Goal: Information Seeking & Learning: Learn about a topic

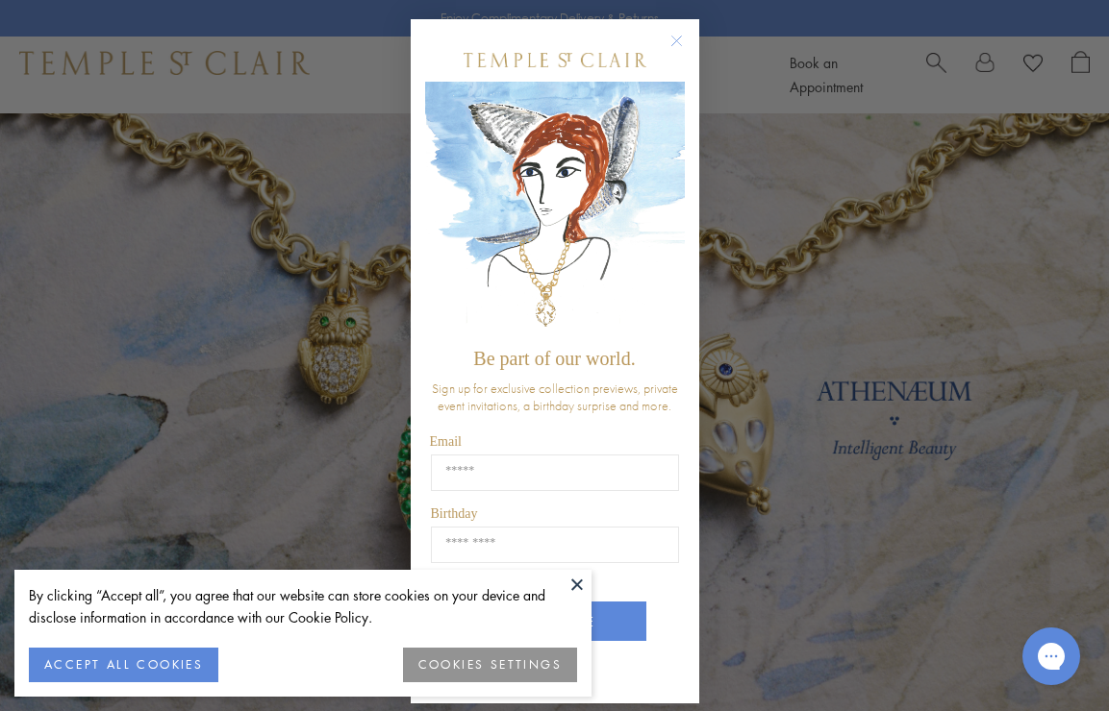
click at [571, 570] on button at bounding box center [576, 584] width 29 height 29
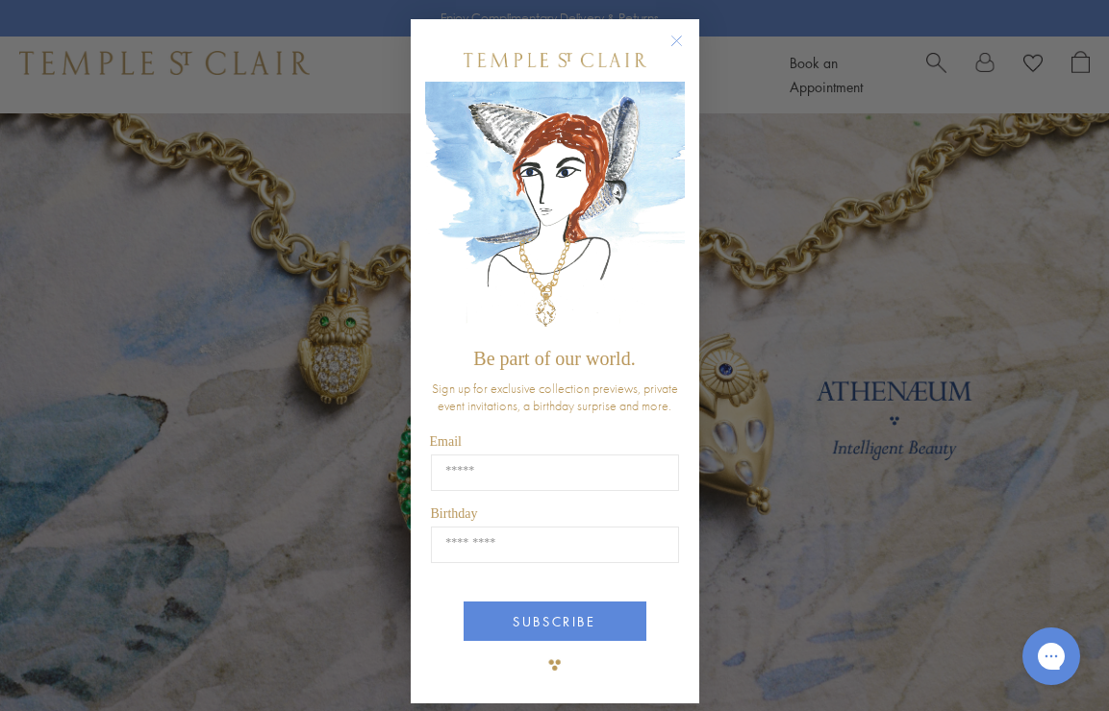
click at [666, 43] on circle "Close dialog" at bounding box center [675, 41] width 23 height 23
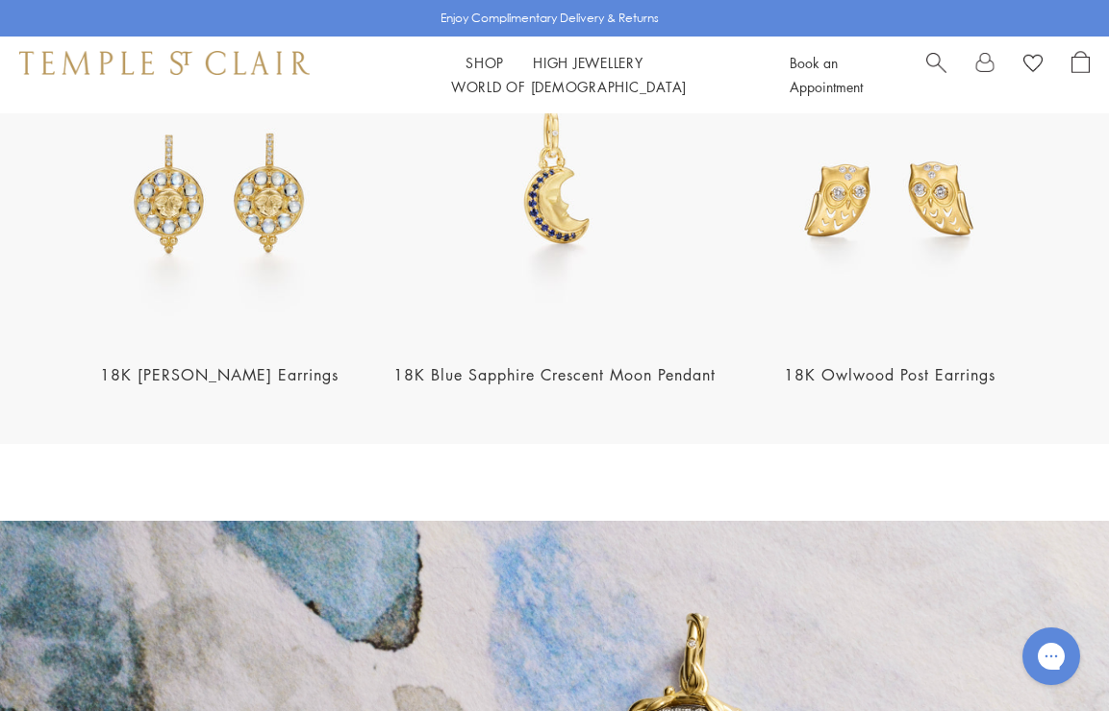
scroll to position [1975, 0]
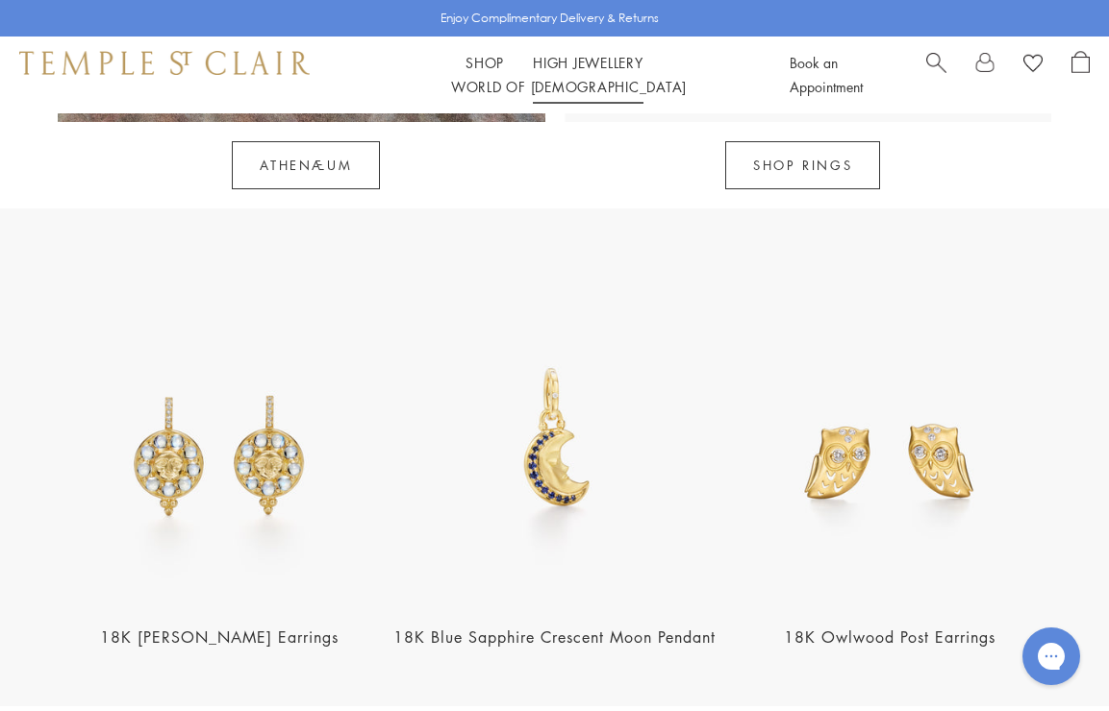
click at [561, 62] on link "High Jewellery High Jewellery" at bounding box center [588, 62] width 111 height 19
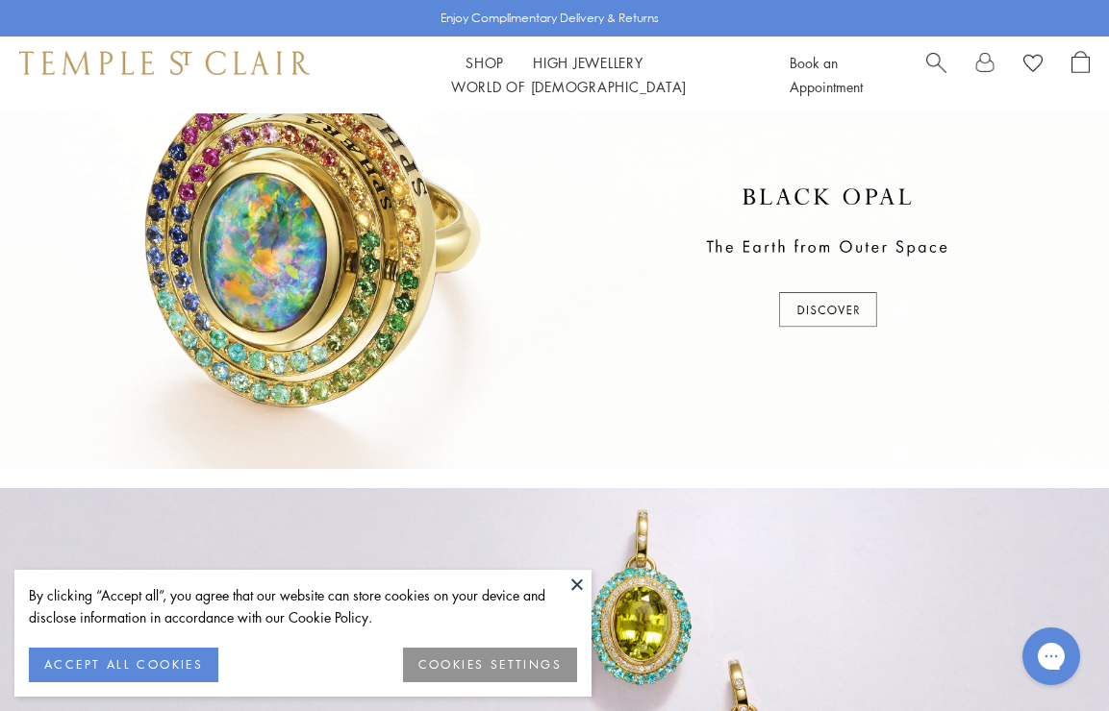
scroll to position [506, 0]
click at [578, 570] on button at bounding box center [576, 584] width 29 height 29
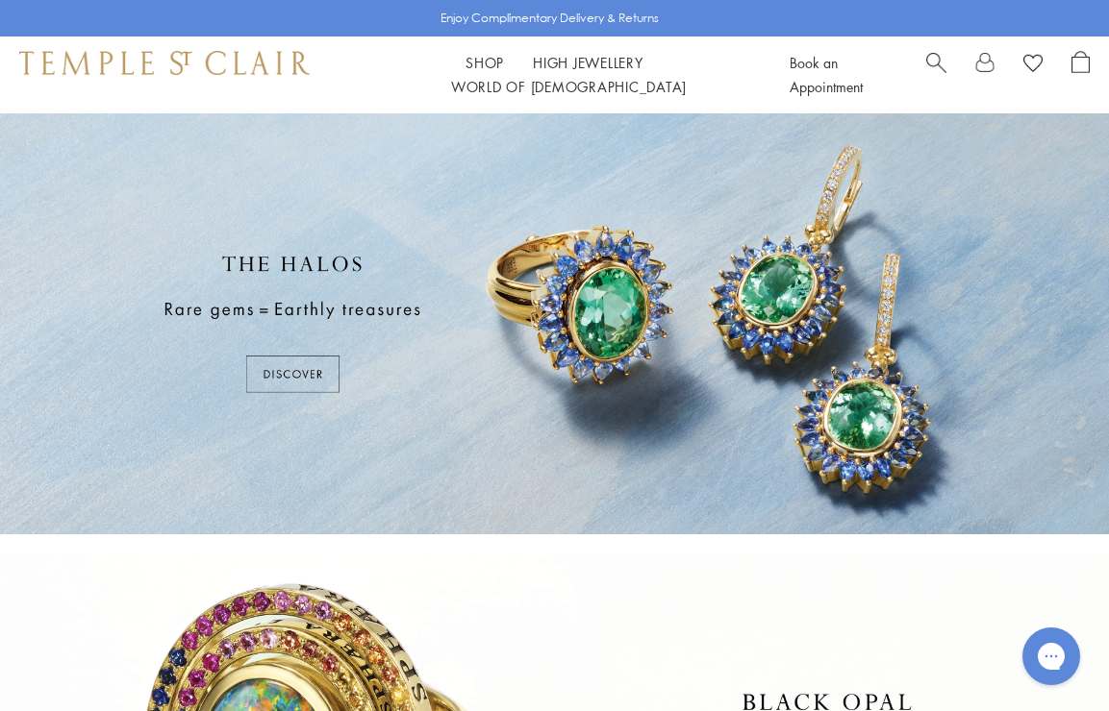
scroll to position [0, 0]
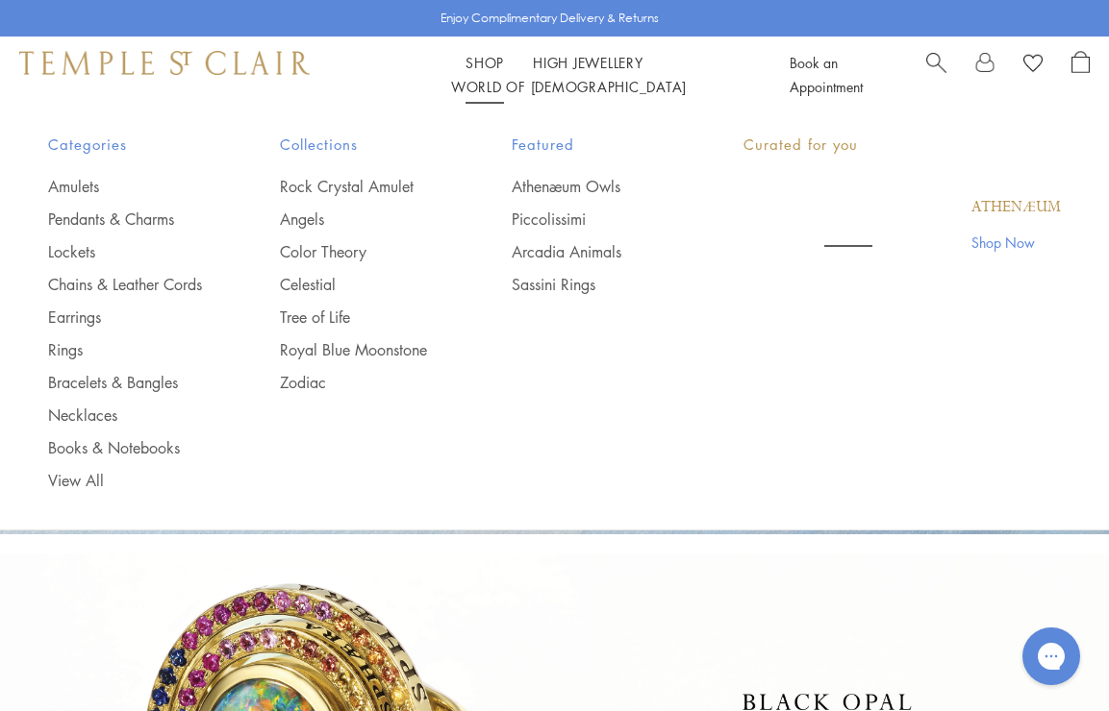
click at [468, 61] on link "Shop Shop" at bounding box center [484, 62] width 38 height 19
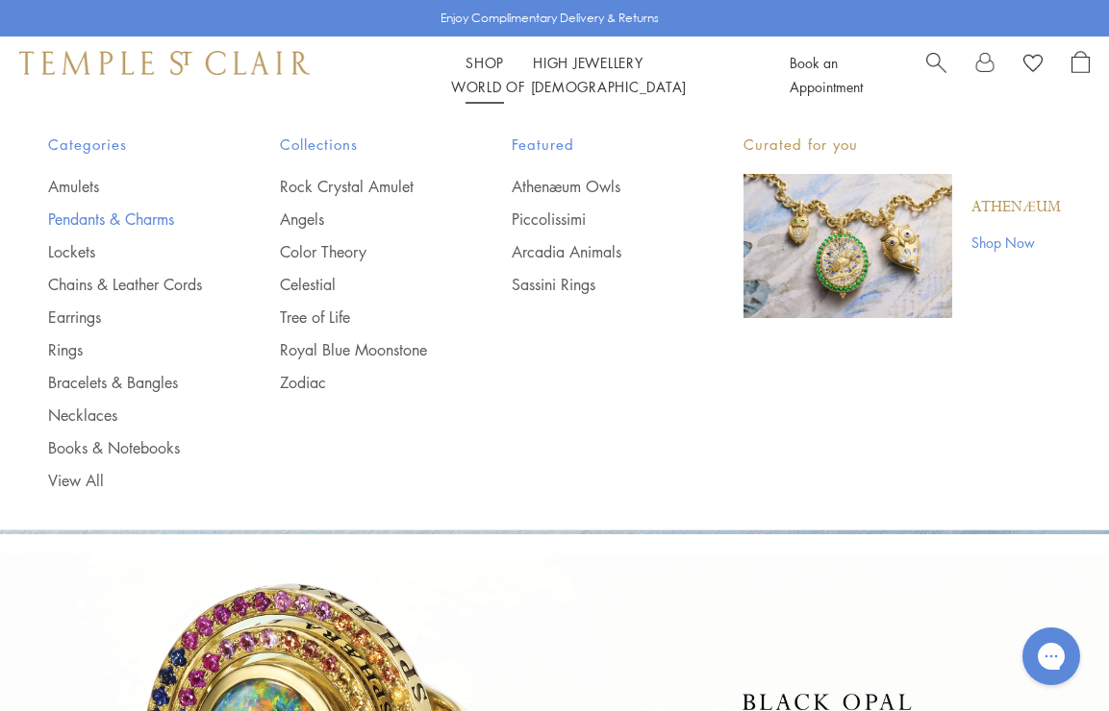
click at [174, 221] on link "Pendants & Charms" at bounding box center [125, 219] width 155 height 21
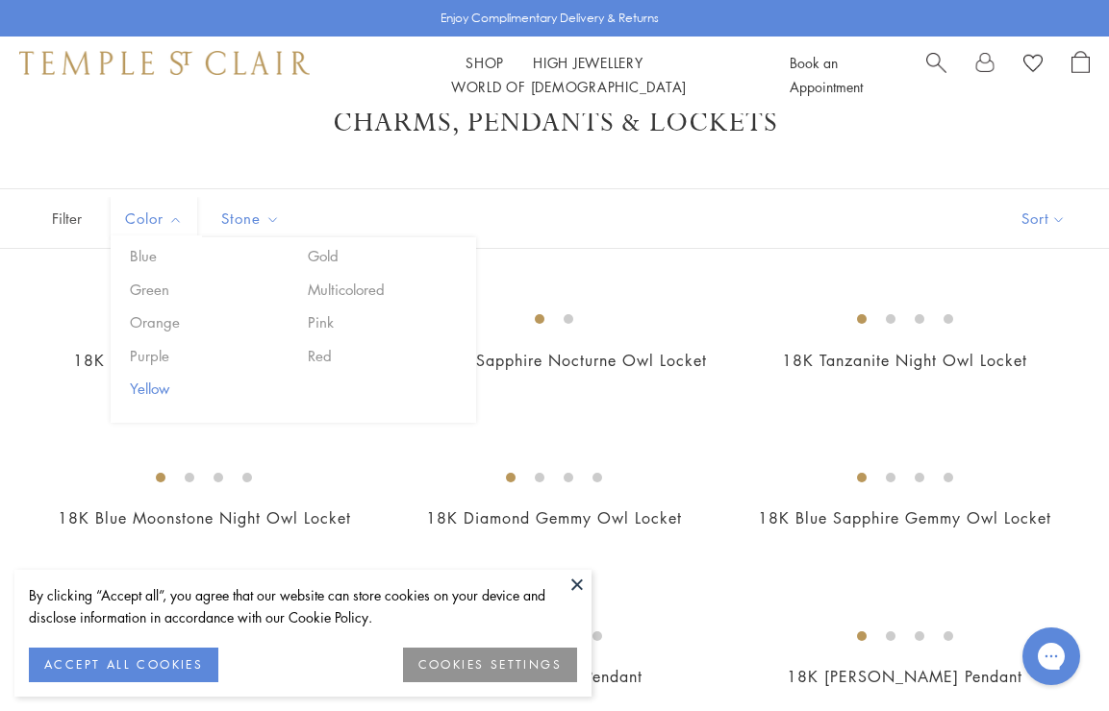
scroll to position [59, 0]
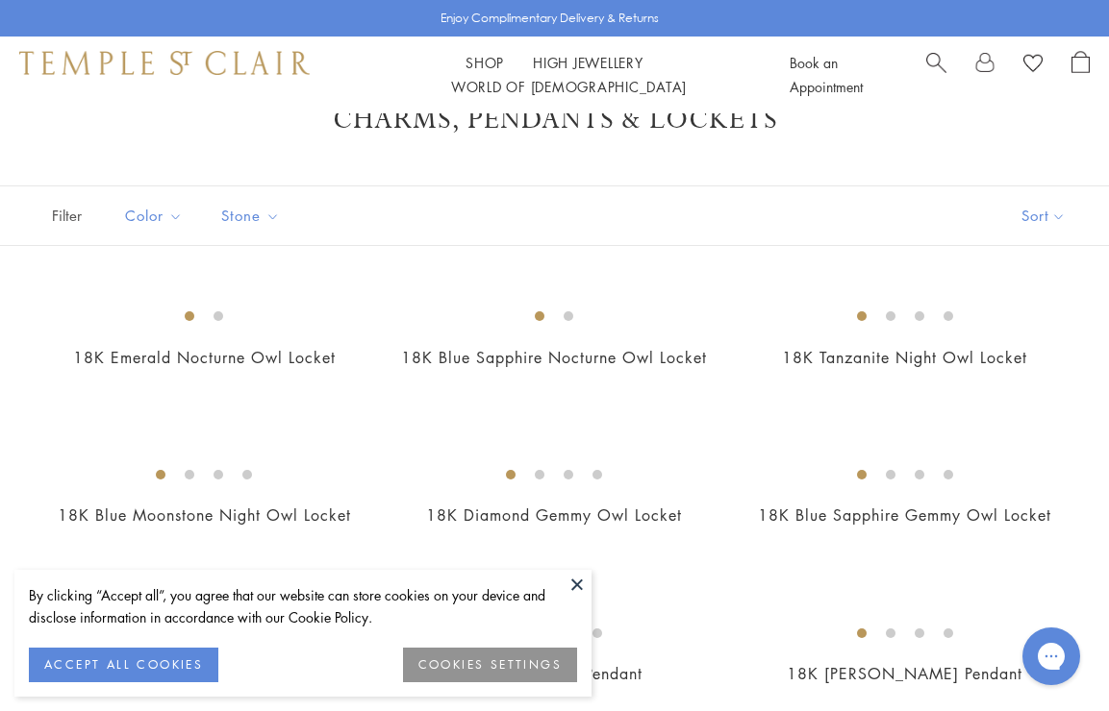
click at [572, 570] on button at bounding box center [576, 584] width 29 height 29
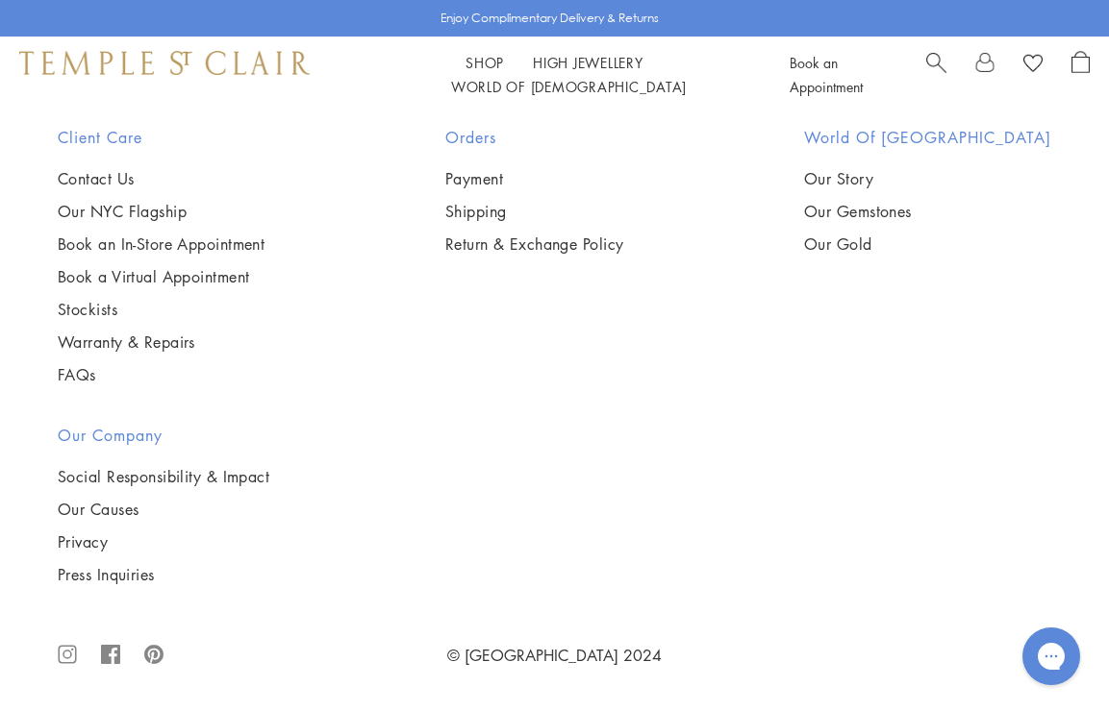
scroll to position [10366, 0]
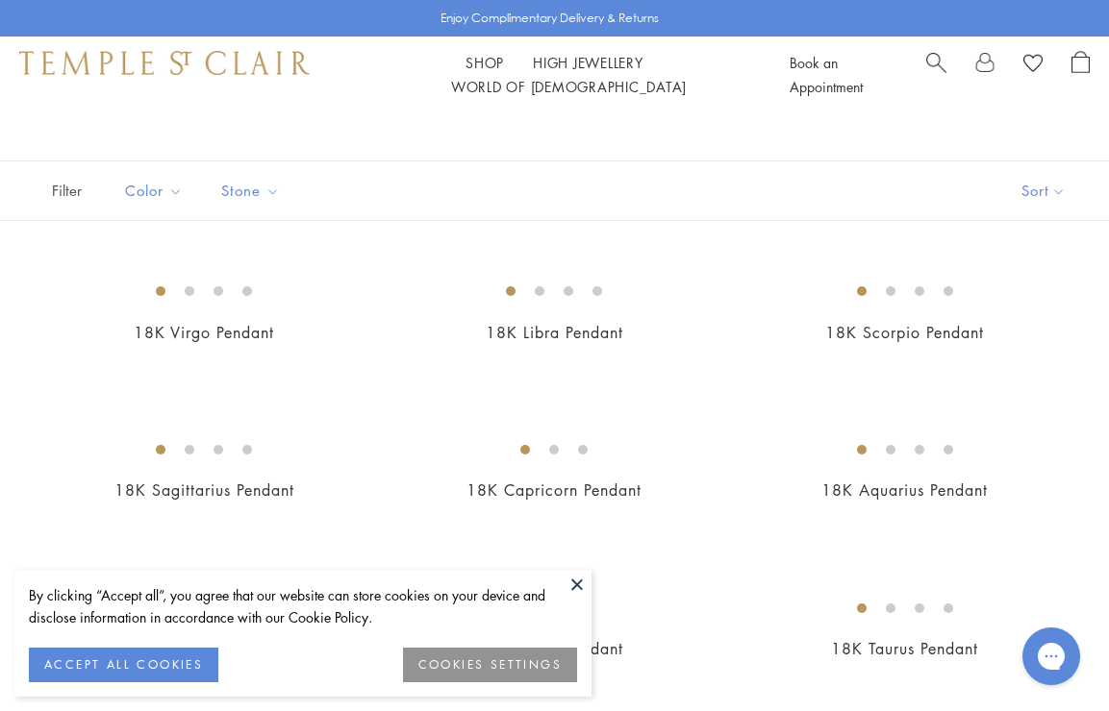
scroll to position [102, 0]
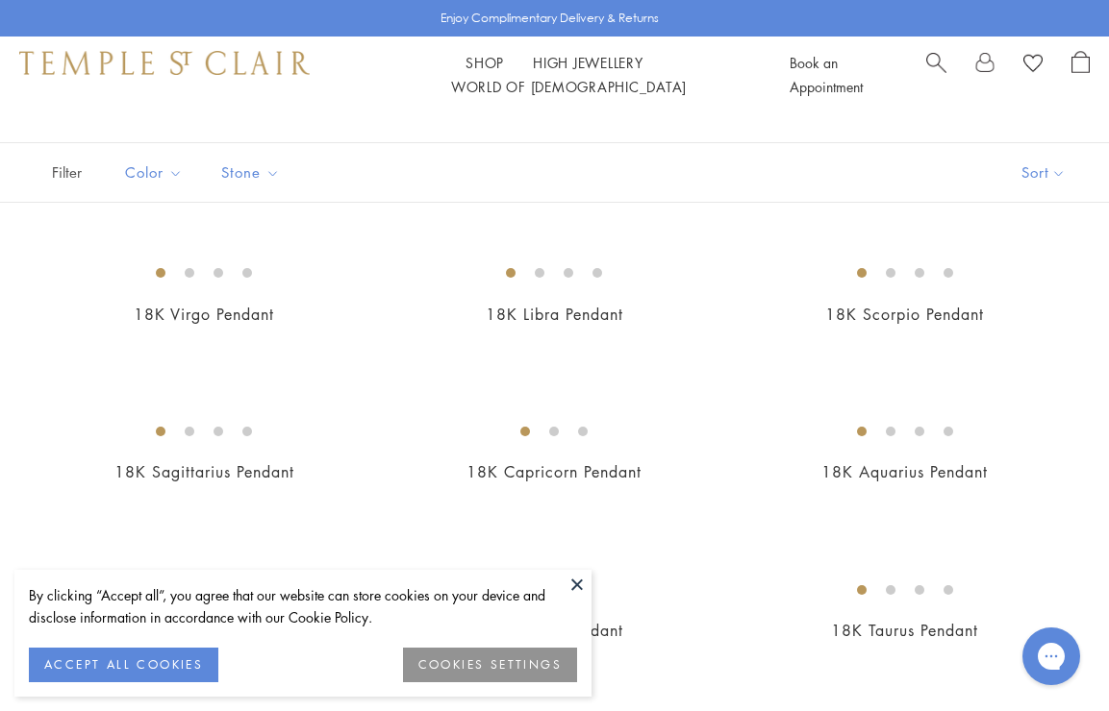
click at [574, 570] on button at bounding box center [576, 584] width 29 height 29
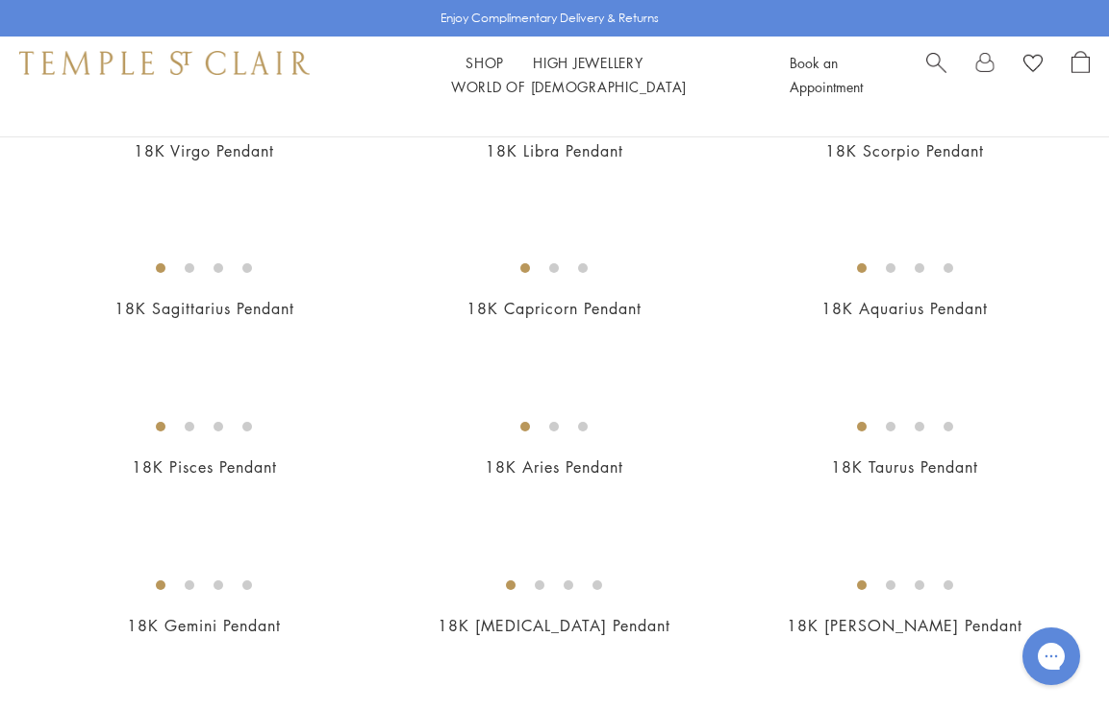
scroll to position [264, 0]
click at [0, 0] on img at bounding box center [0, 0] width 0 height 0
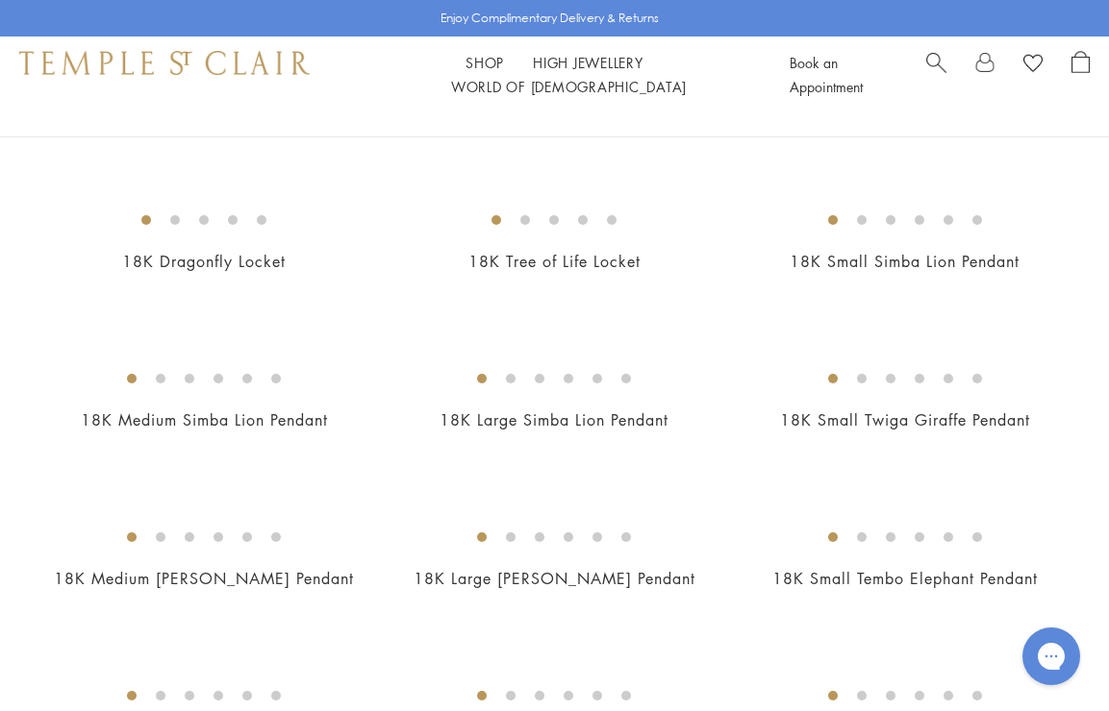
scroll to position [1604, 0]
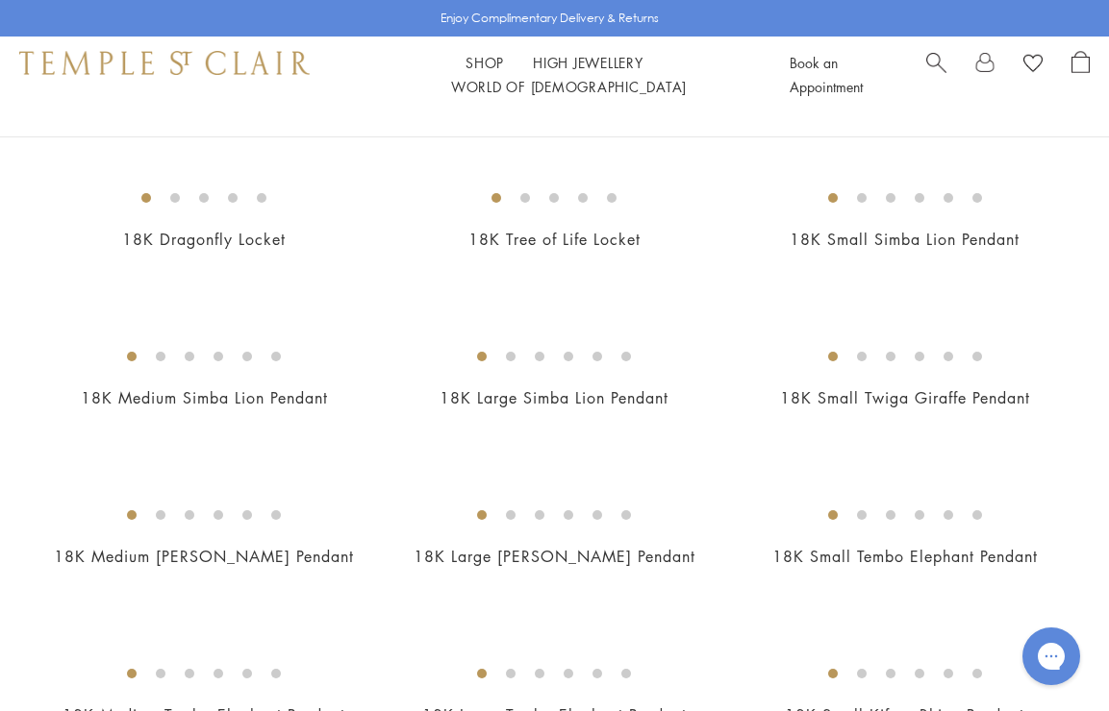
click at [0, 0] on img at bounding box center [0, 0] width 0 height 0
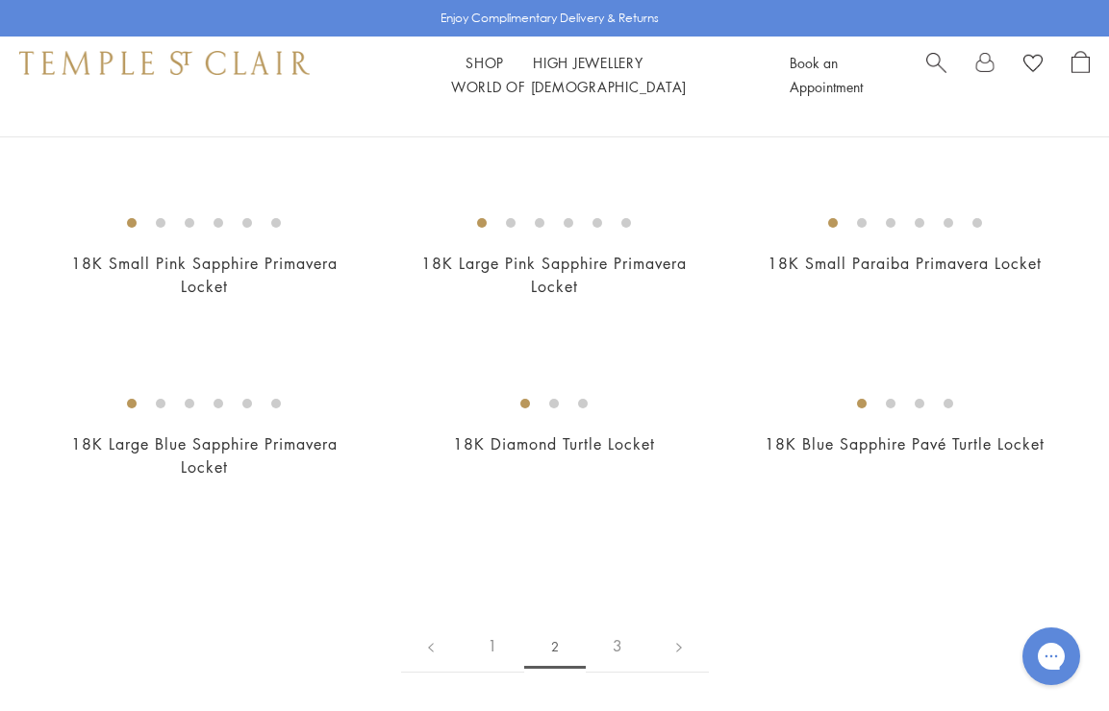
scroll to position [2858, 0]
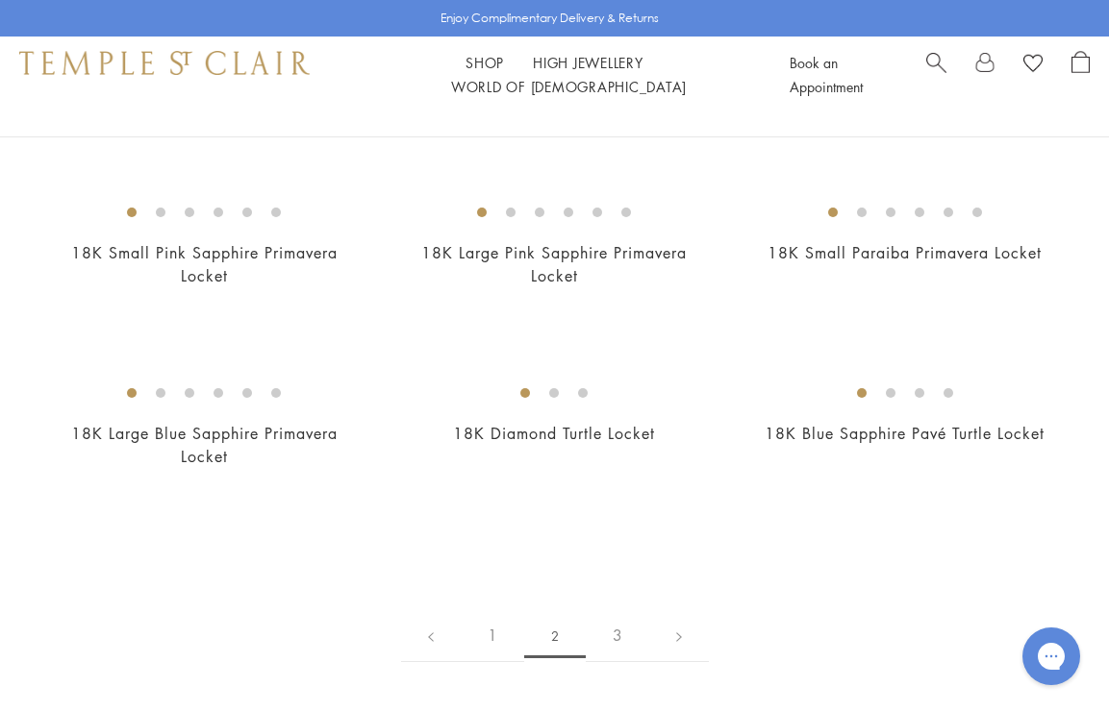
click at [0, 0] on img at bounding box center [0, 0] width 0 height 0
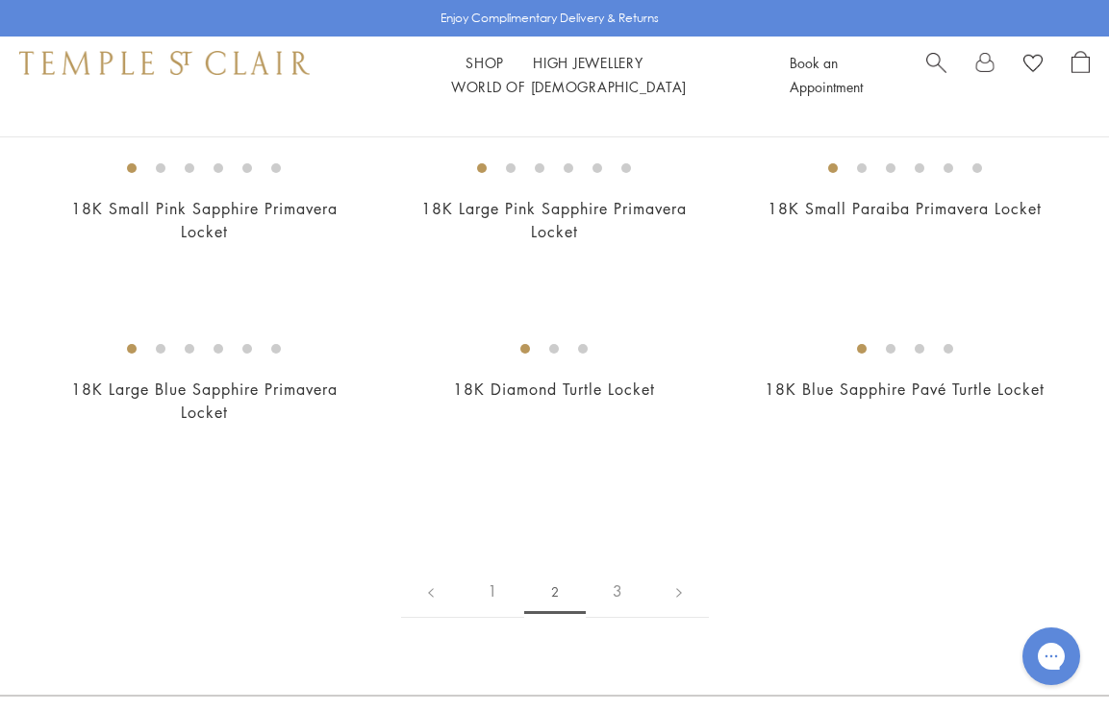
scroll to position [2923, 0]
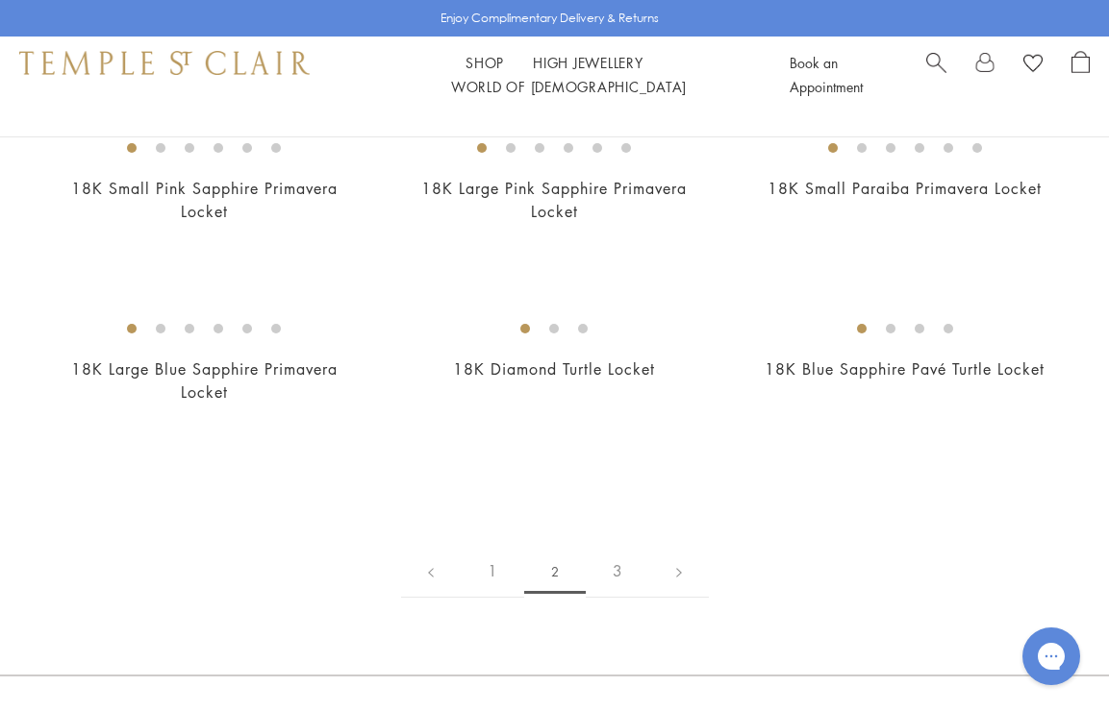
click at [0, 0] on img at bounding box center [0, 0] width 0 height 0
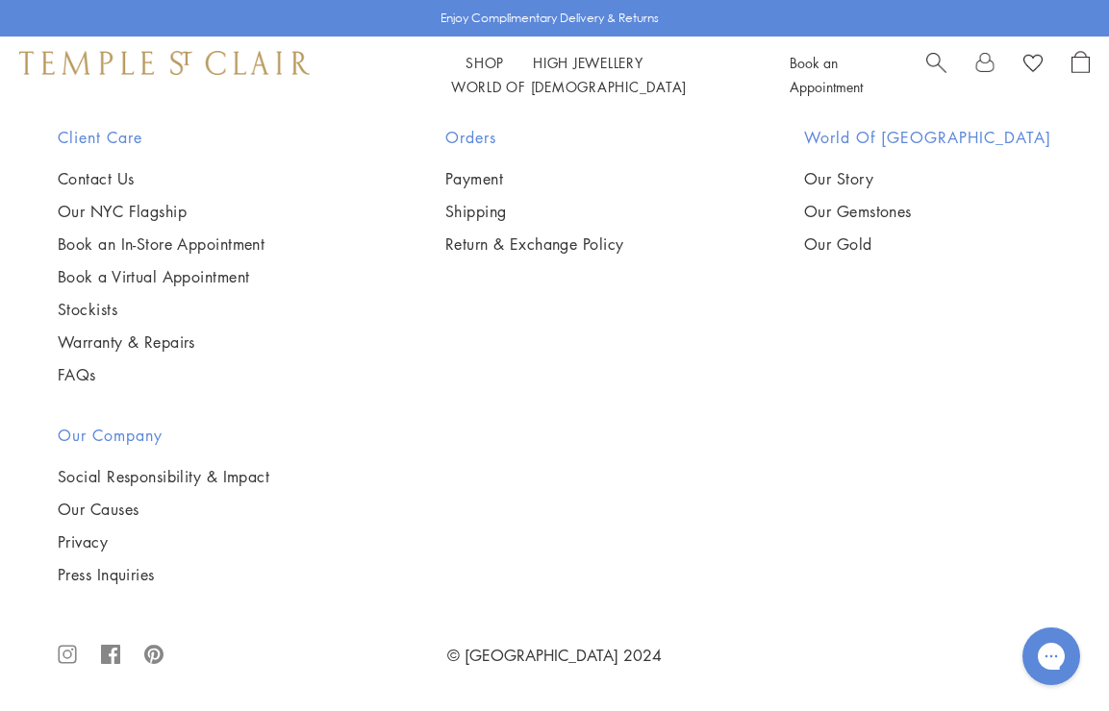
scroll to position [8660, 0]
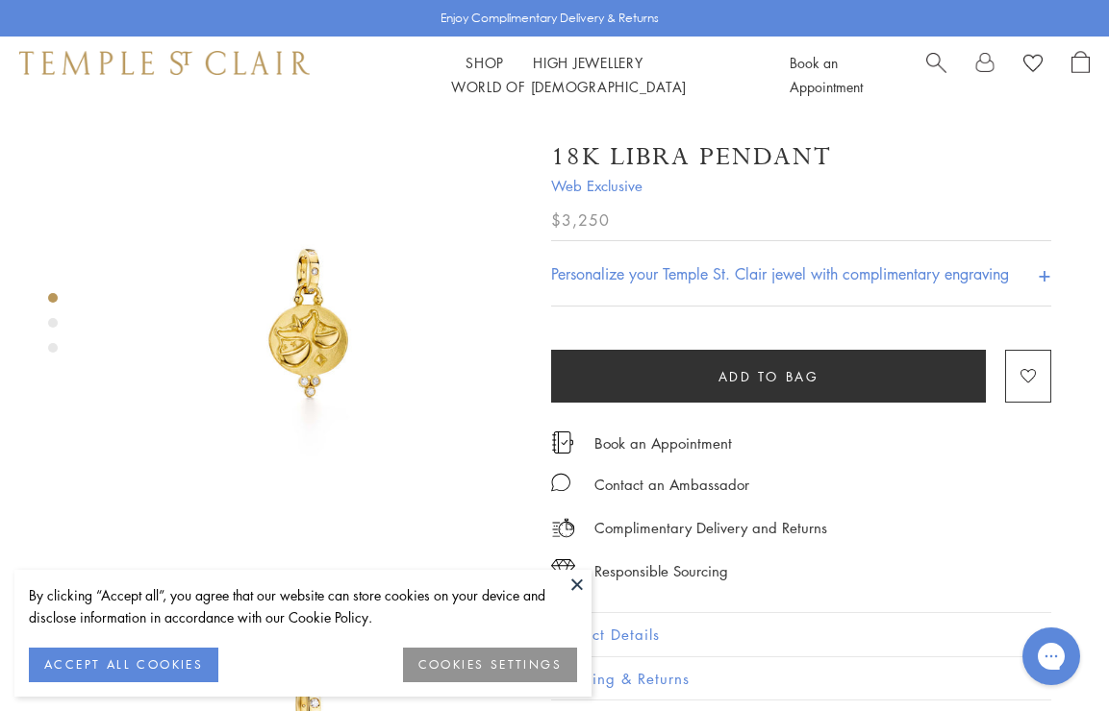
click at [571, 570] on button at bounding box center [576, 584] width 29 height 29
click at [211, 666] on button "ACCEPT ALL COOKIES" at bounding box center [123, 665] width 189 height 35
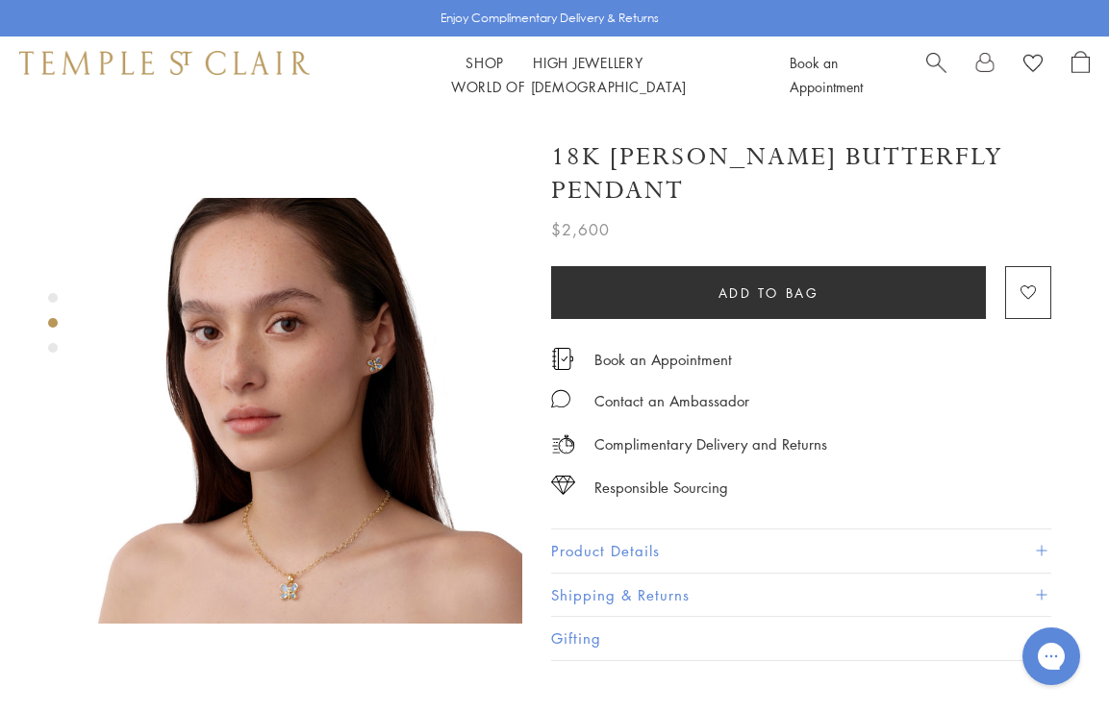
scroll to position [525, 0]
